Goal: Task Accomplishment & Management: Complete application form

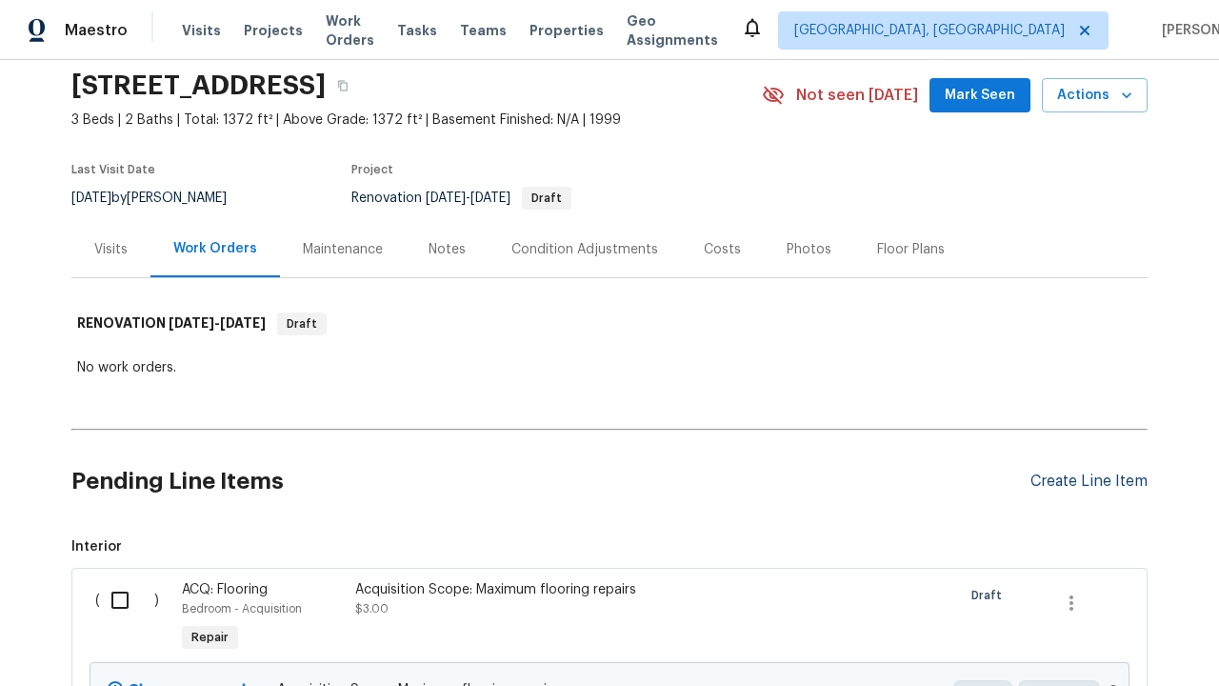
click at [1088, 472] on div "Create Line Item" at bounding box center [1088, 481] width 117 height 18
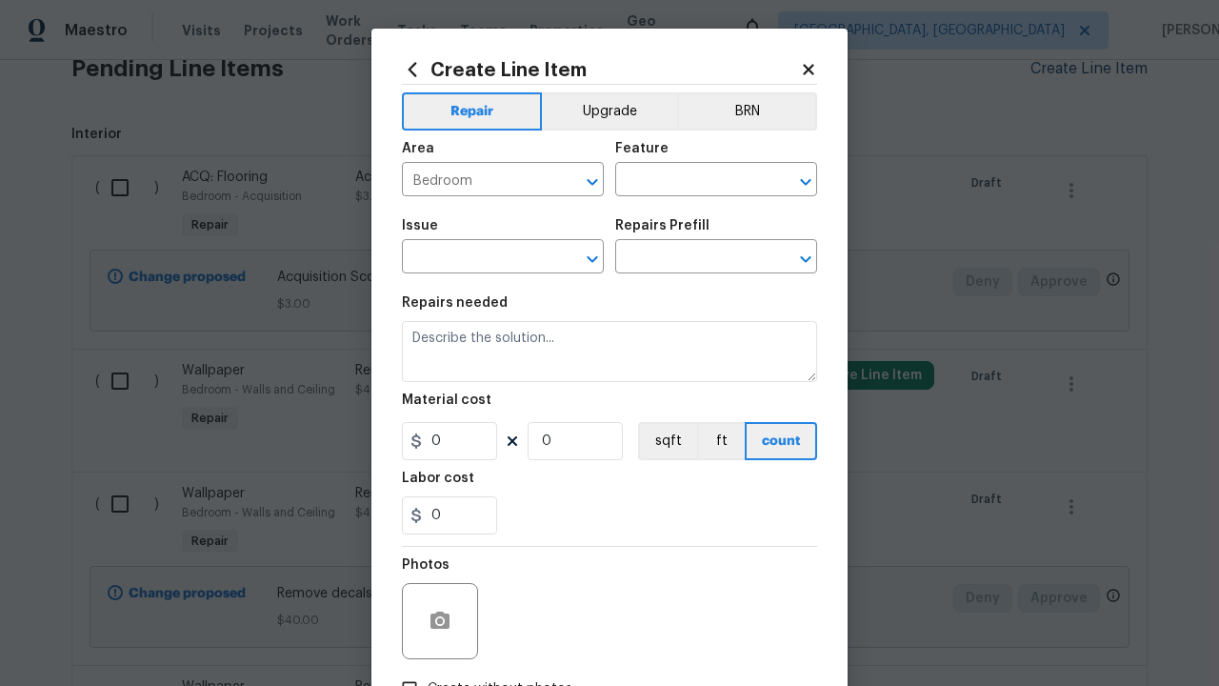
type input "Bedroom"
type input "Flooring"
type input "Wallpaper"
type input "Remove decals"
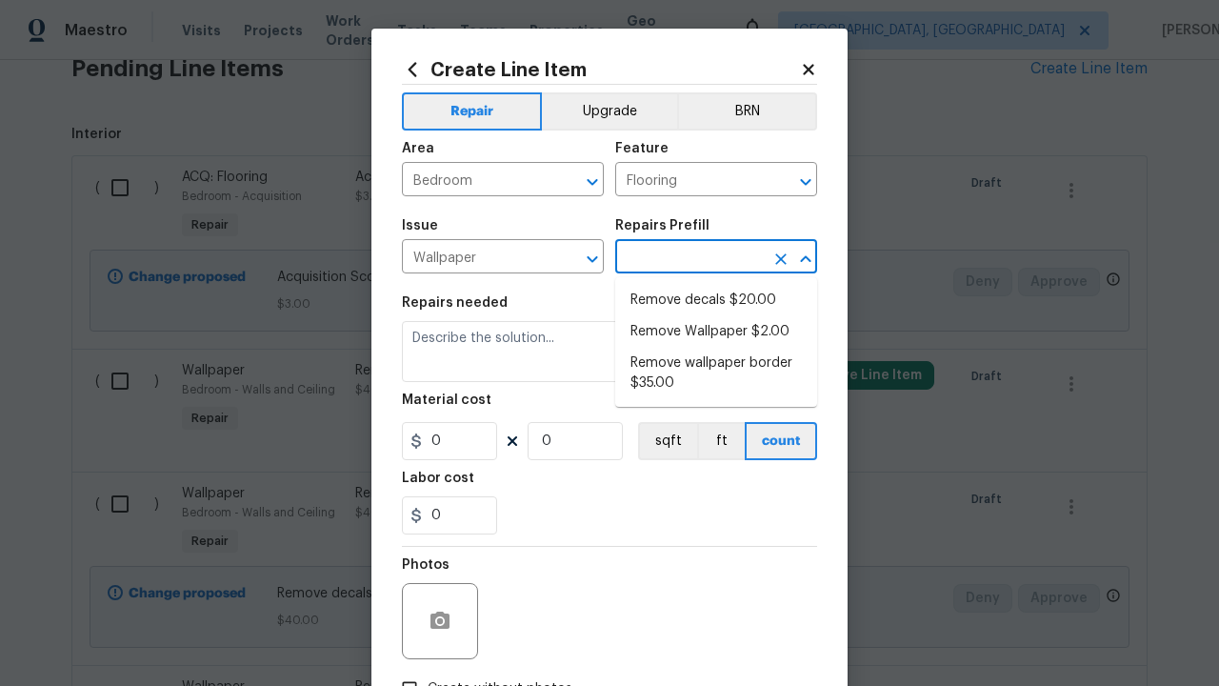
click at [716, 300] on li "Remove decals $20.00" at bounding box center [716, 300] width 202 height 31
type input "Walls and Ceiling"
type input "Remove decals $20.00"
type textarea "Remove decals from door/wall/ceiling"
type input "20"
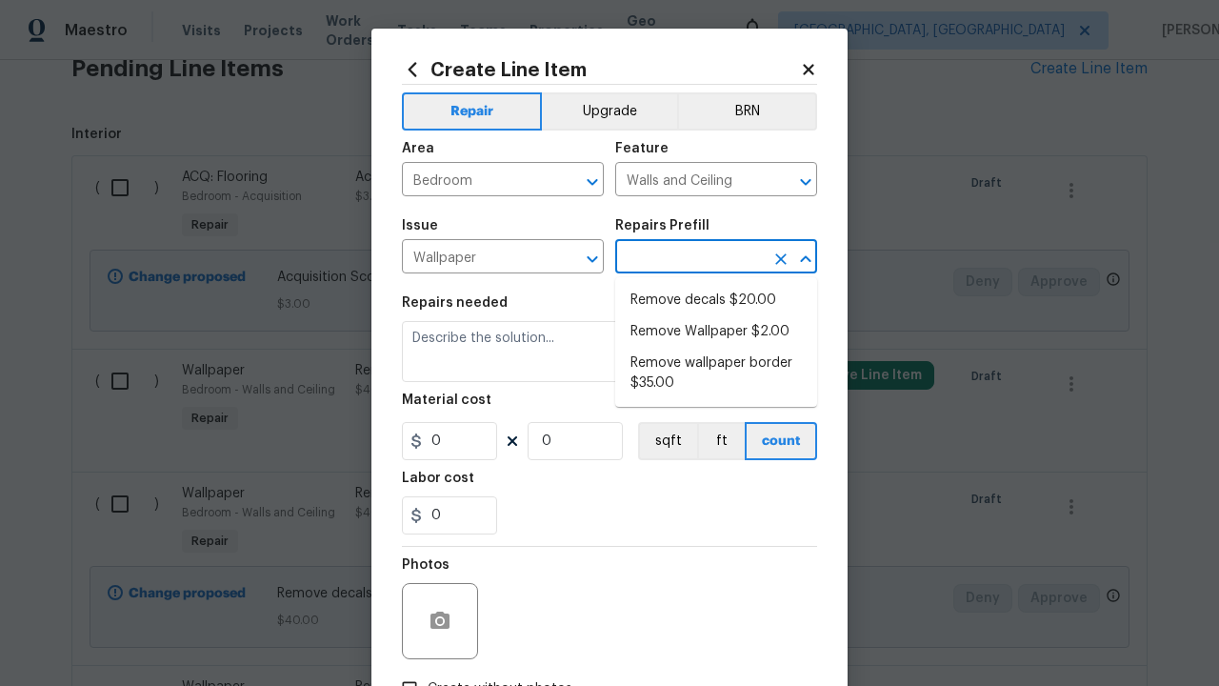
type input "1"
type input "Remove decals $20.00"
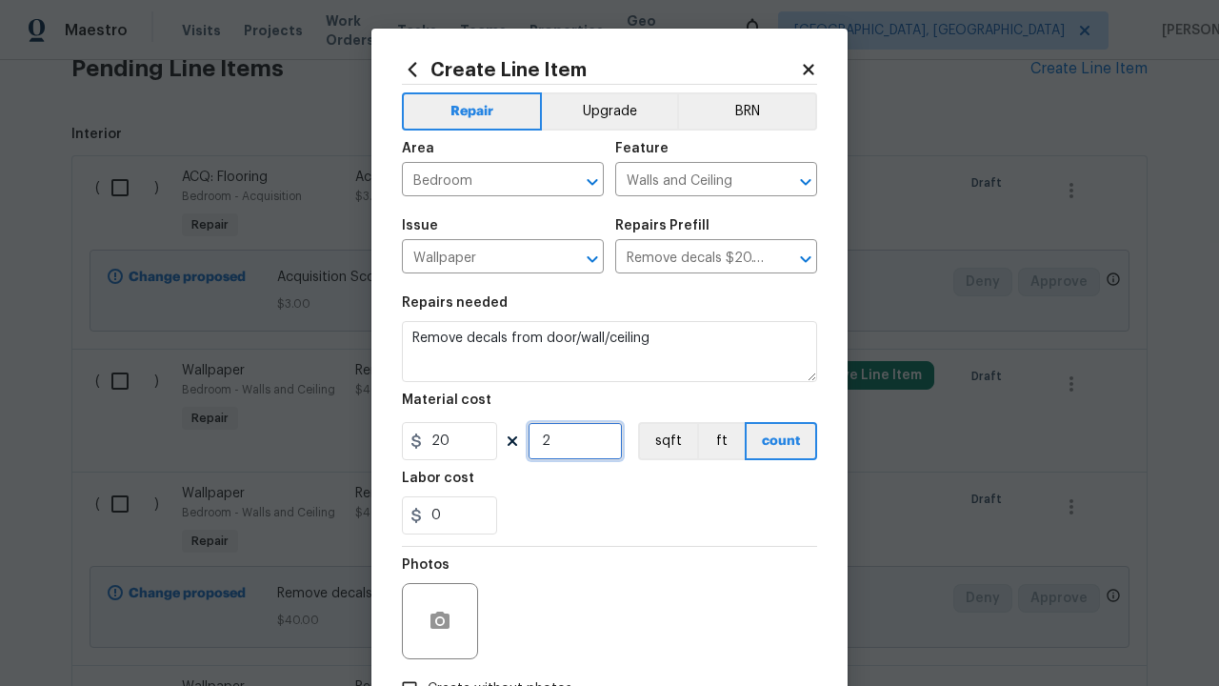
type input "2"
click at [666, 441] on button "sqft" at bounding box center [667, 441] width 59 height 38
click at [409, 670] on input "Create without photos" at bounding box center [409, 688] width 36 height 36
checkbox input "true"
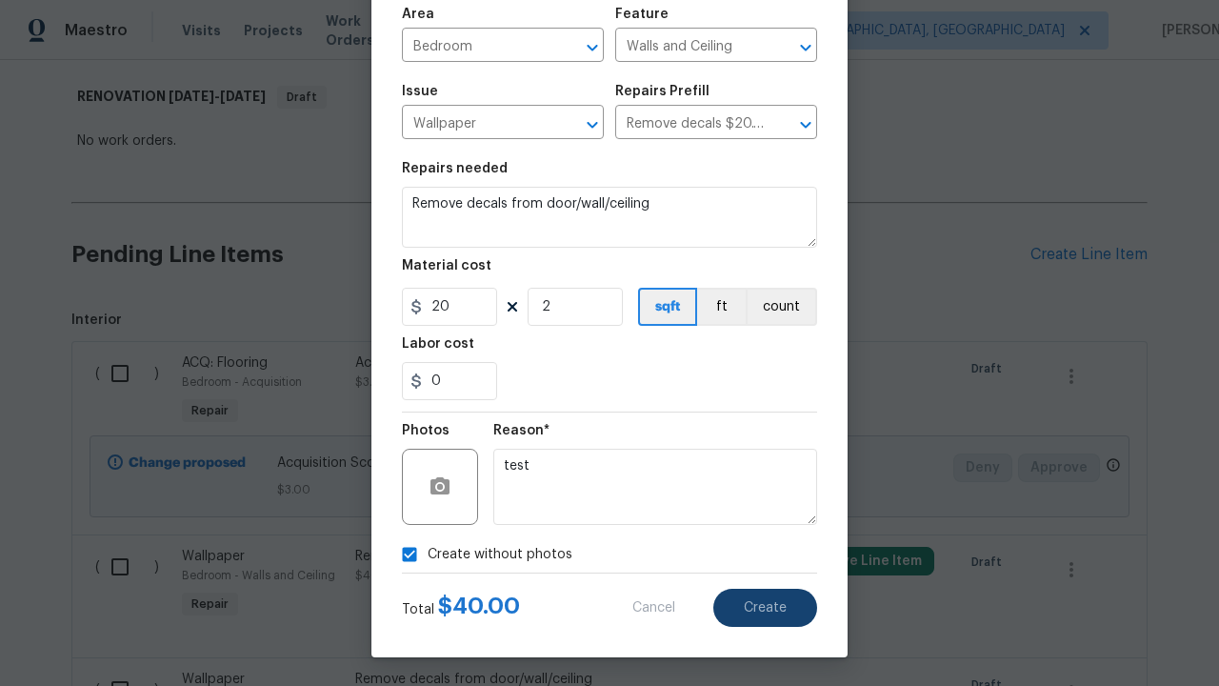
scroll to position [588, 0]
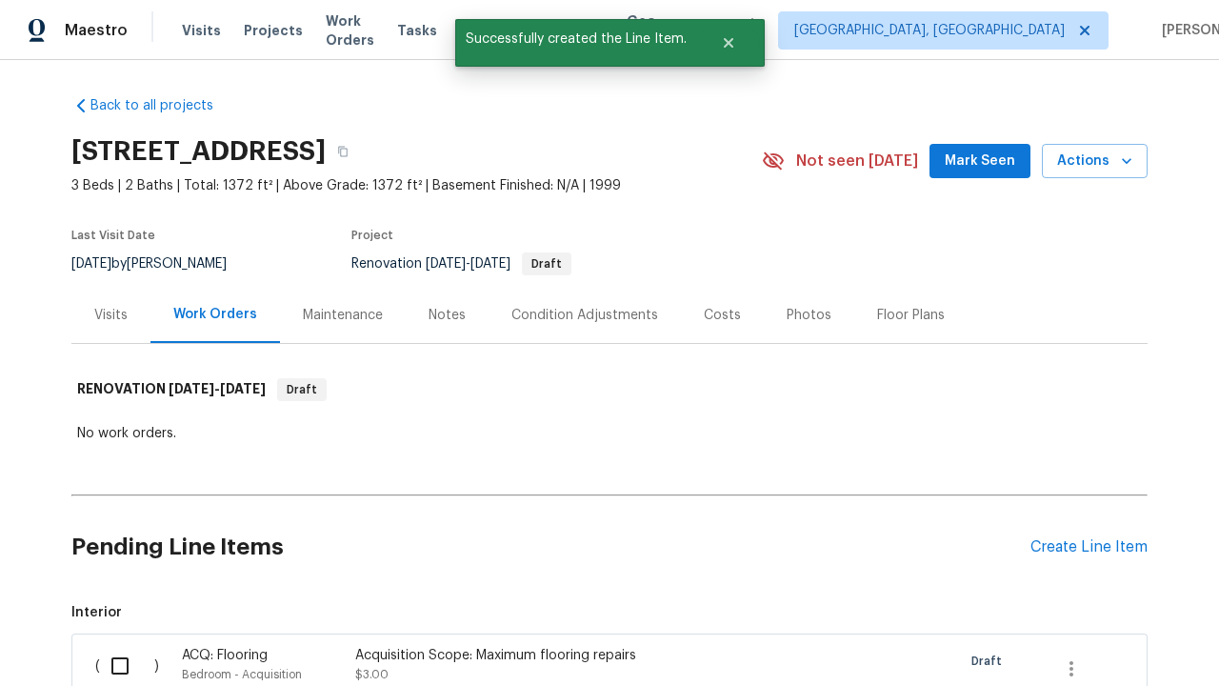
click at [127, 646] on input "checkbox" at bounding box center [127, 666] width 54 height 40
checkbox input "true"
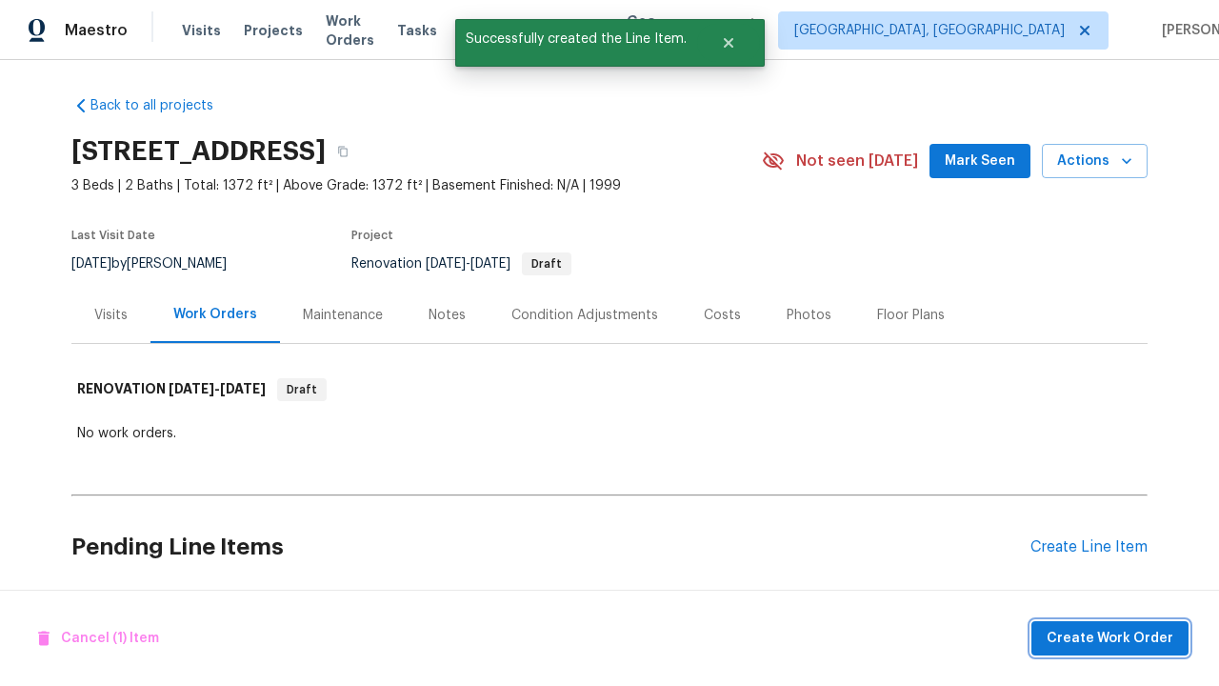
click at [1113, 637] on span "Create Work Order" at bounding box center [1110, 639] width 127 height 24
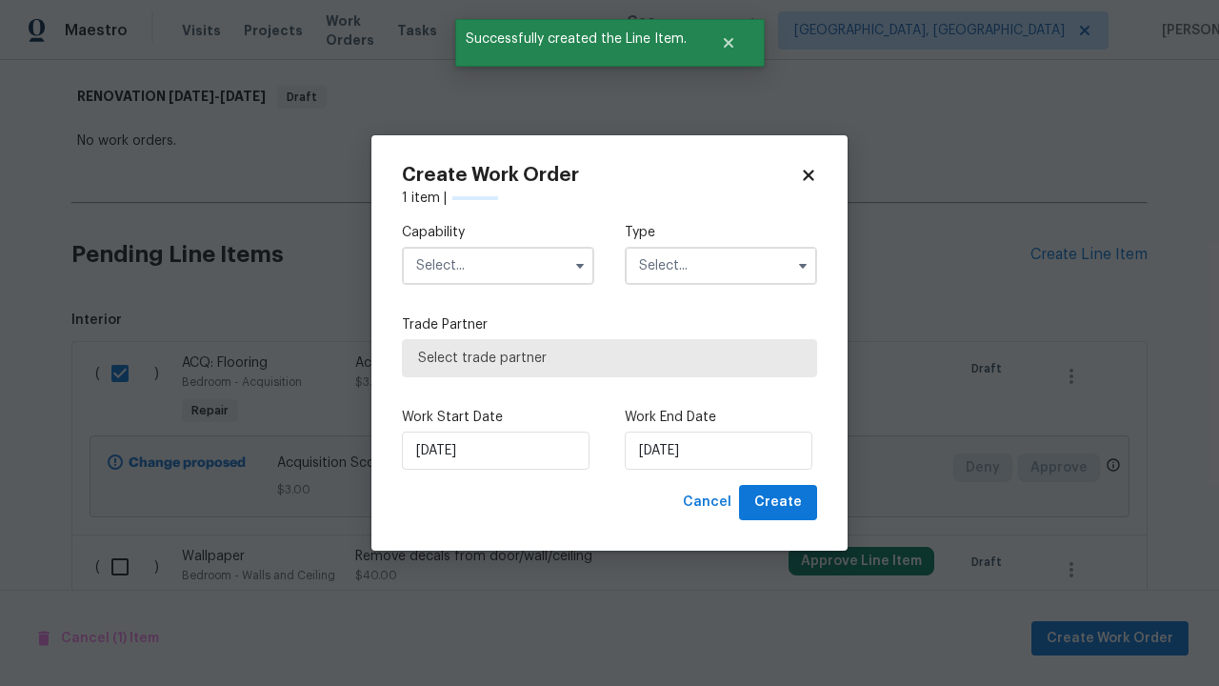
click at [498, 266] on input "text" at bounding box center [498, 266] width 192 height 38
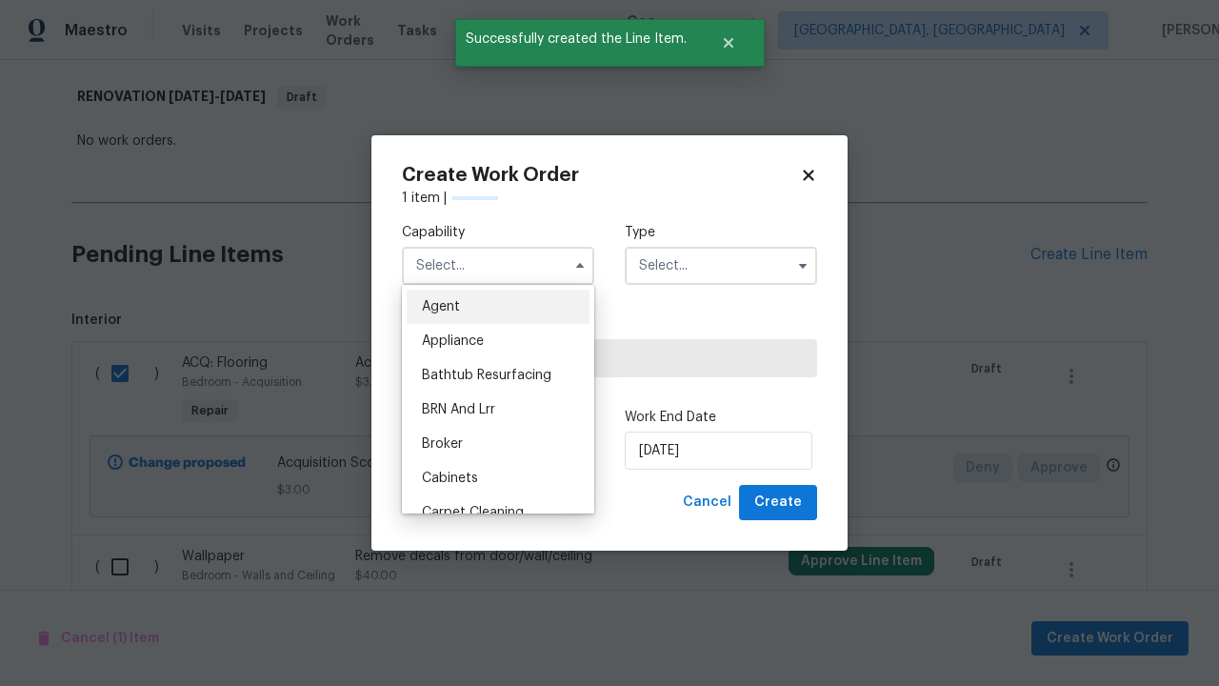
type input "General Contractor"
click at [721, 247] on input "text" at bounding box center [721, 266] width 192 height 38
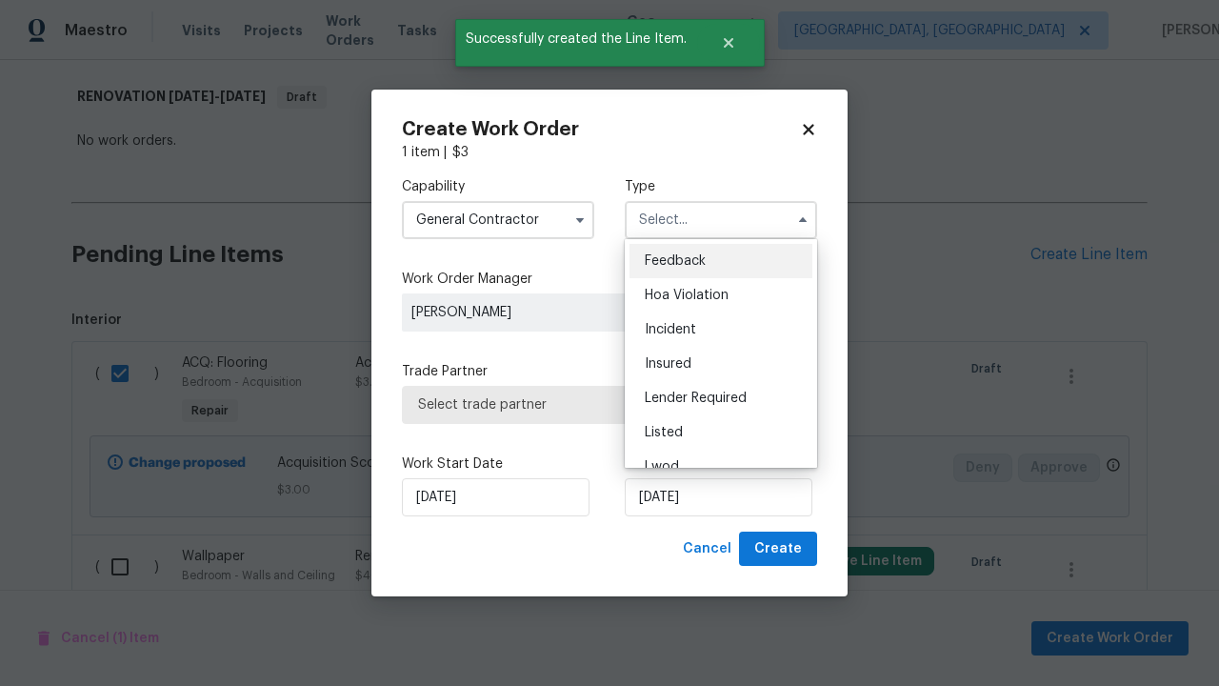
scroll to position [68, 0]
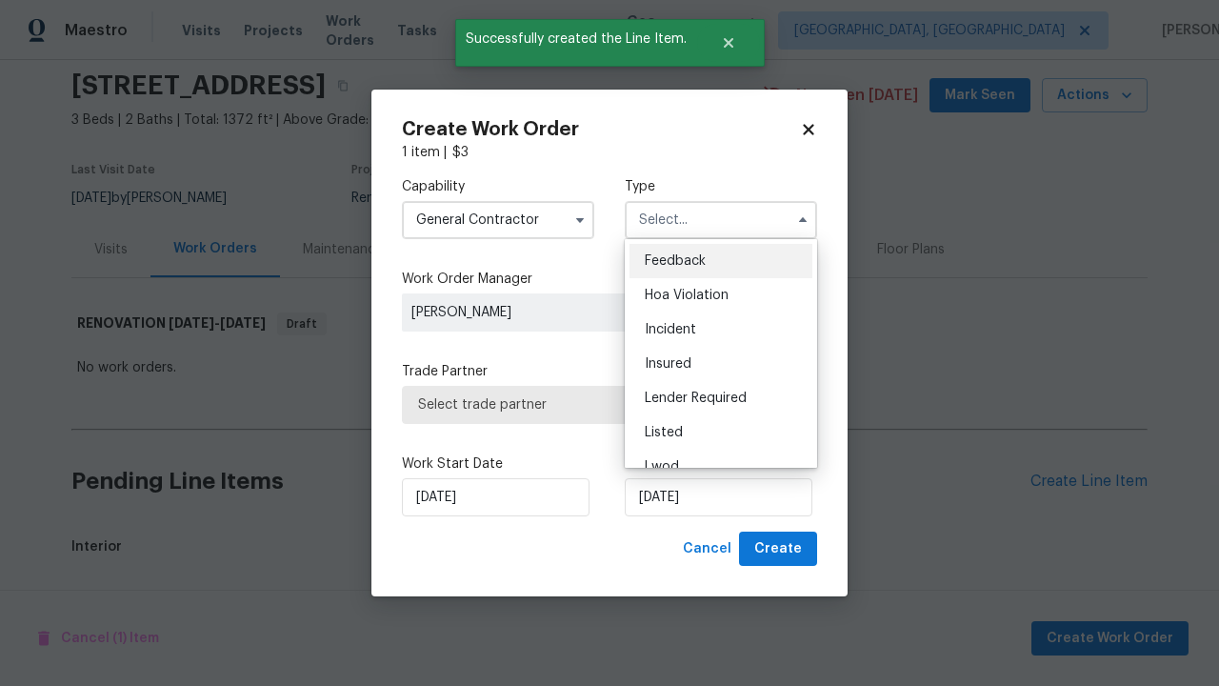
click at [679, 563] on span "Renovation" at bounding box center [680, 569] width 70 height 13
type input "Renovation"
click at [595, 404] on span "Select trade partner" at bounding box center [609, 404] width 383 height 19
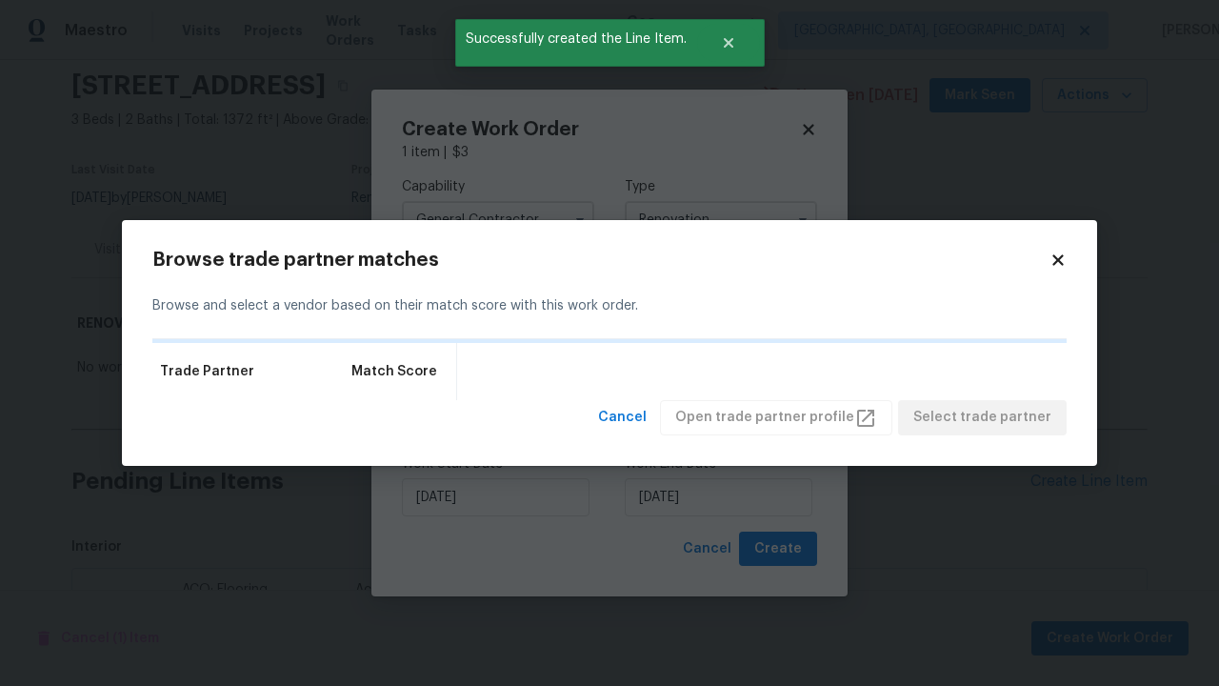
scroll to position [294, 0]
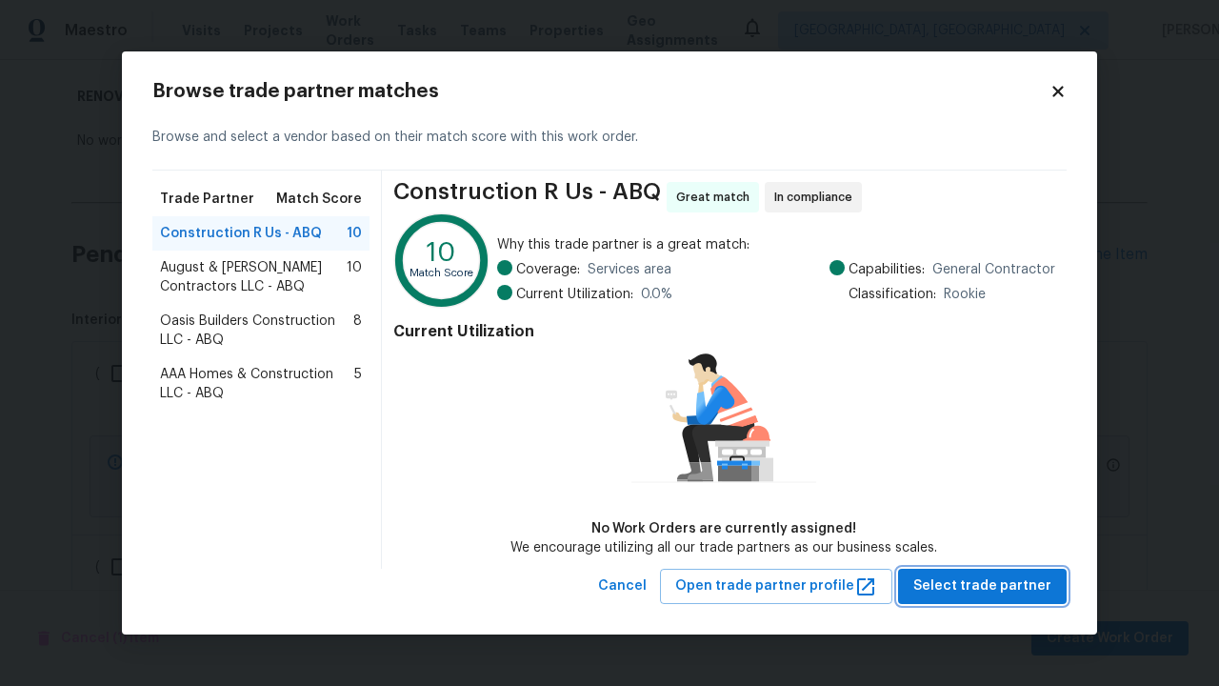
click at [988, 586] on span "Select trade partner" at bounding box center [982, 586] width 138 height 24
click at [780, 549] on span "Create" at bounding box center [778, 549] width 48 height 24
